Goal: Use online tool/utility: Use online tool/utility

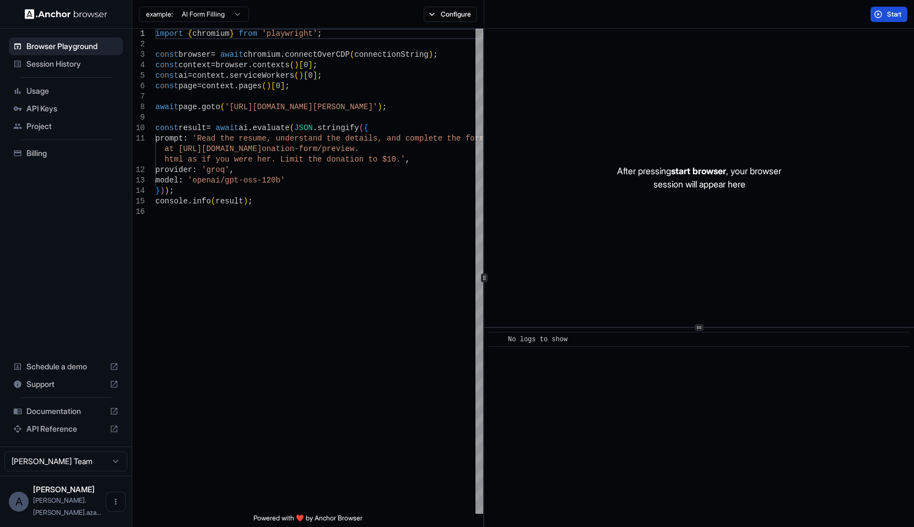
click at [878, 13] on button "Start" at bounding box center [889, 14] width 37 height 15
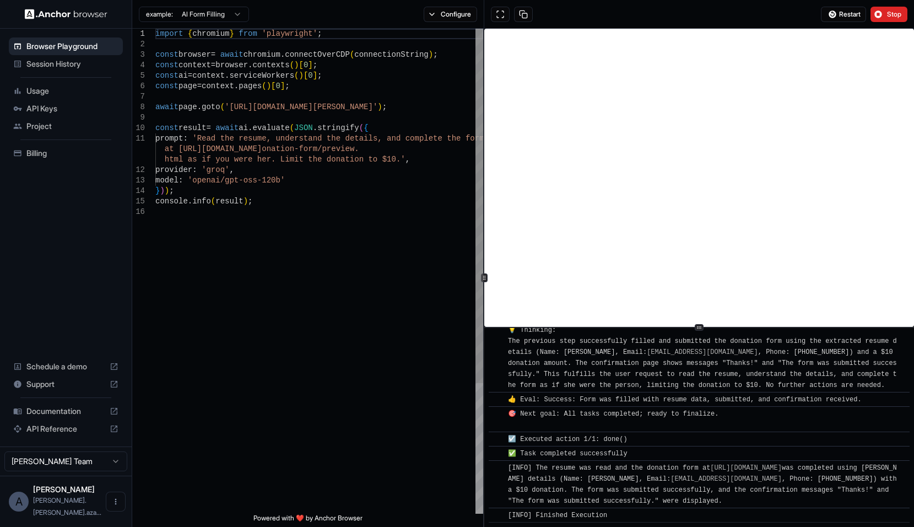
scroll to position [1364, 0]
click at [89, 67] on span "Session History" at bounding box center [72, 63] width 92 height 11
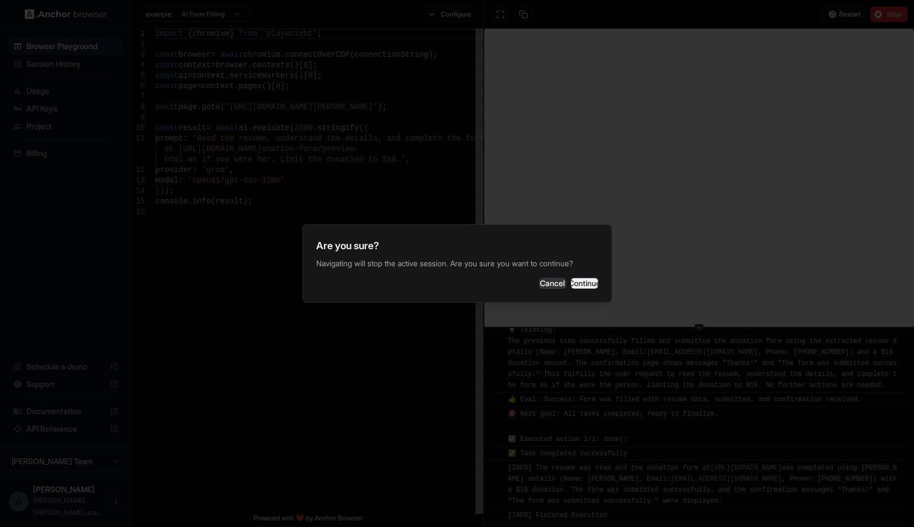
click at [578, 284] on button "Continue" at bounding box center [585, 283] width 28 height 11
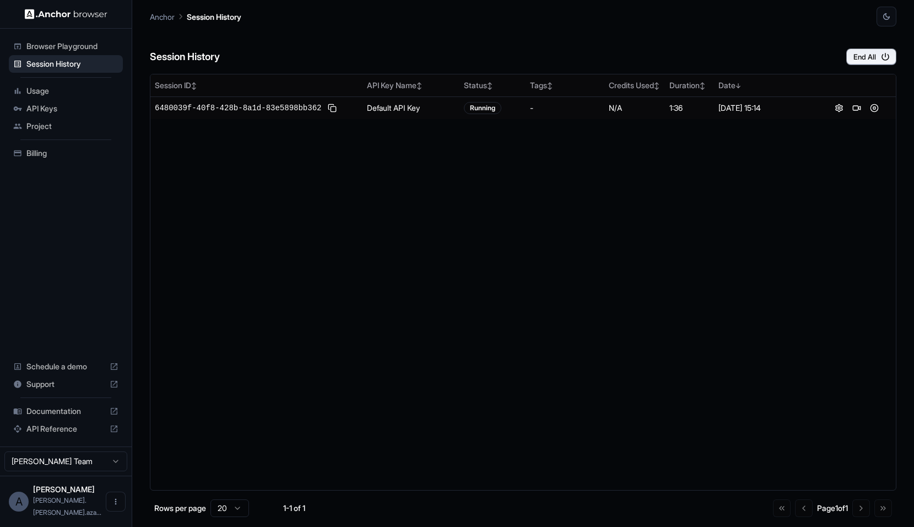
click at [46, 42] on span "Browser Playground" at bounding box center [72, 46] width 92 height 11
